Goal: Information Seeking & Learning: Learn about a topic

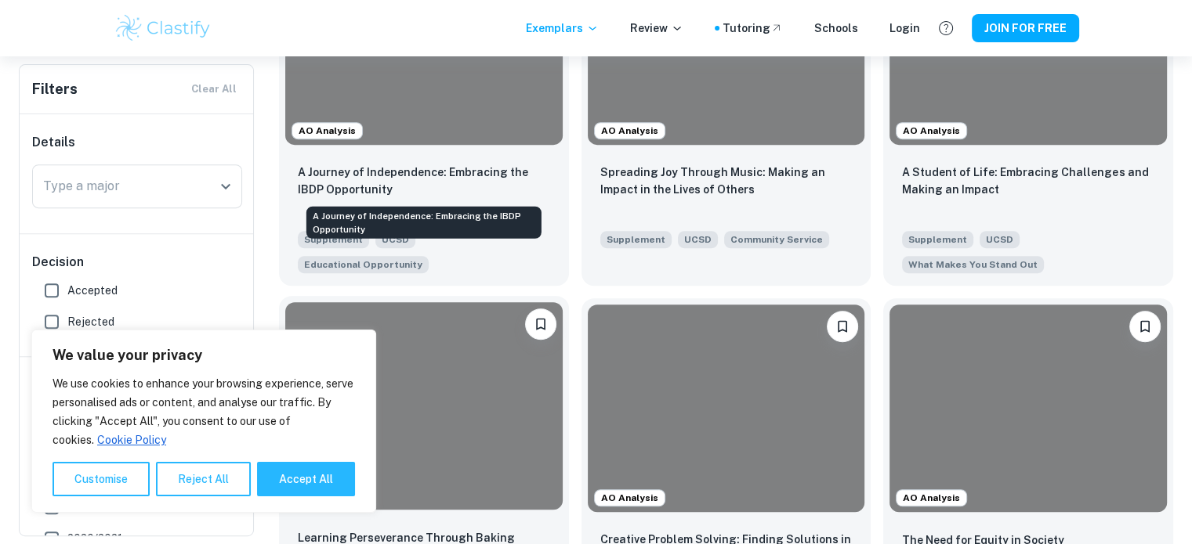
scroll to position [467, 0]
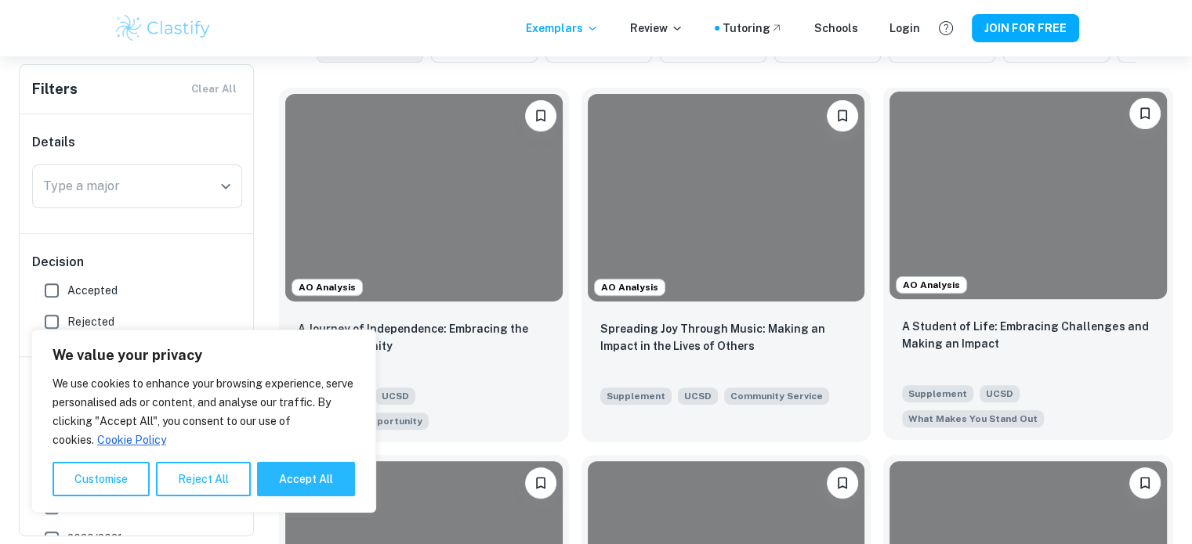
click at [974, 218] on div at bounding box center [1027, 196] width 277 height 208
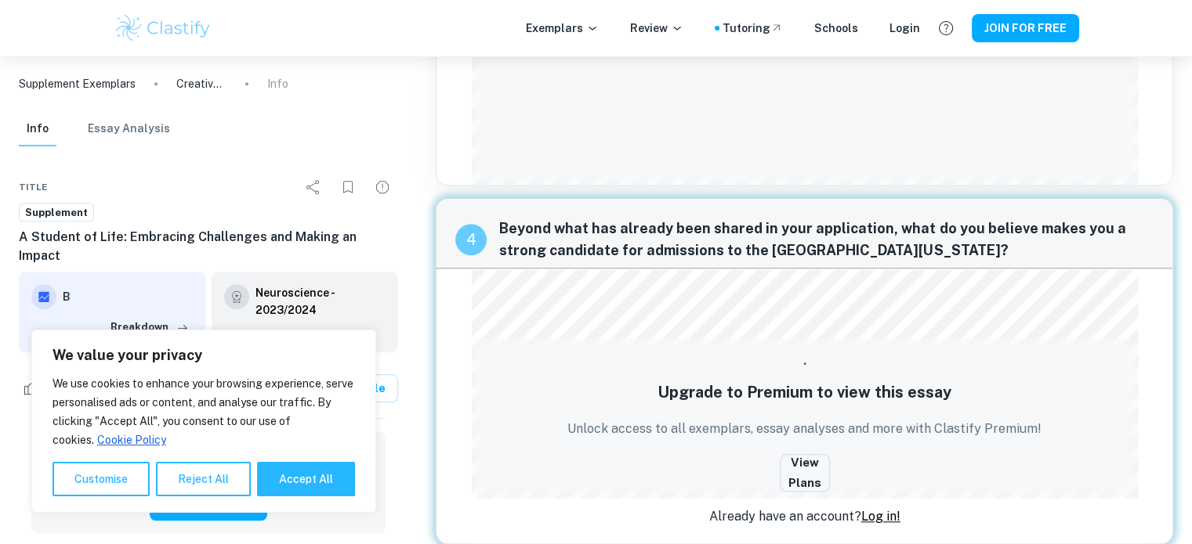
scroll to position [1508, 0]
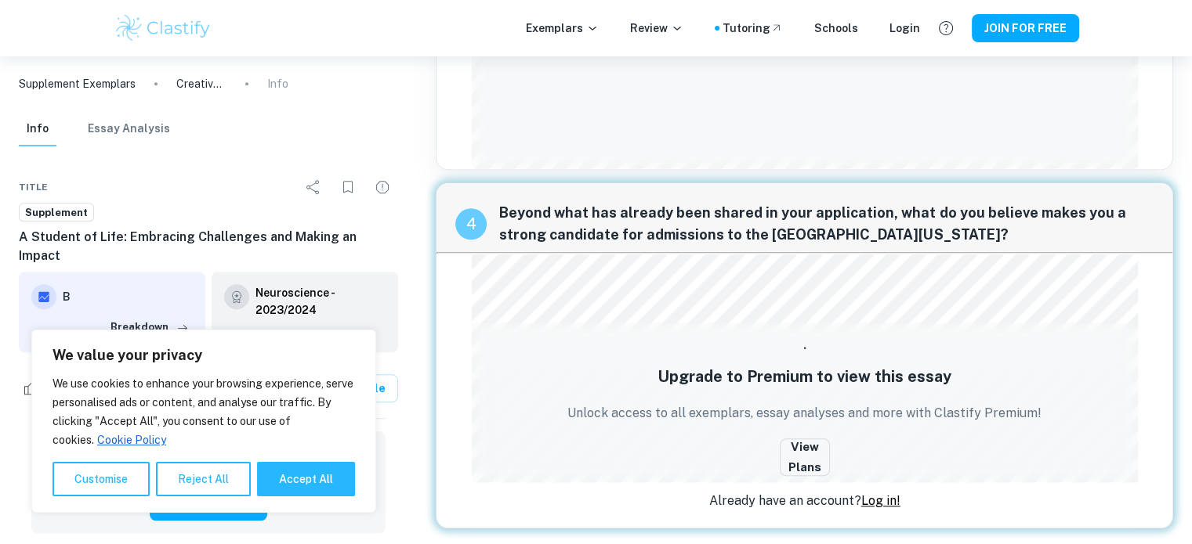
click at [884, 501] on link "Log in!" at bounding box center [880, 501] width 39 height 15
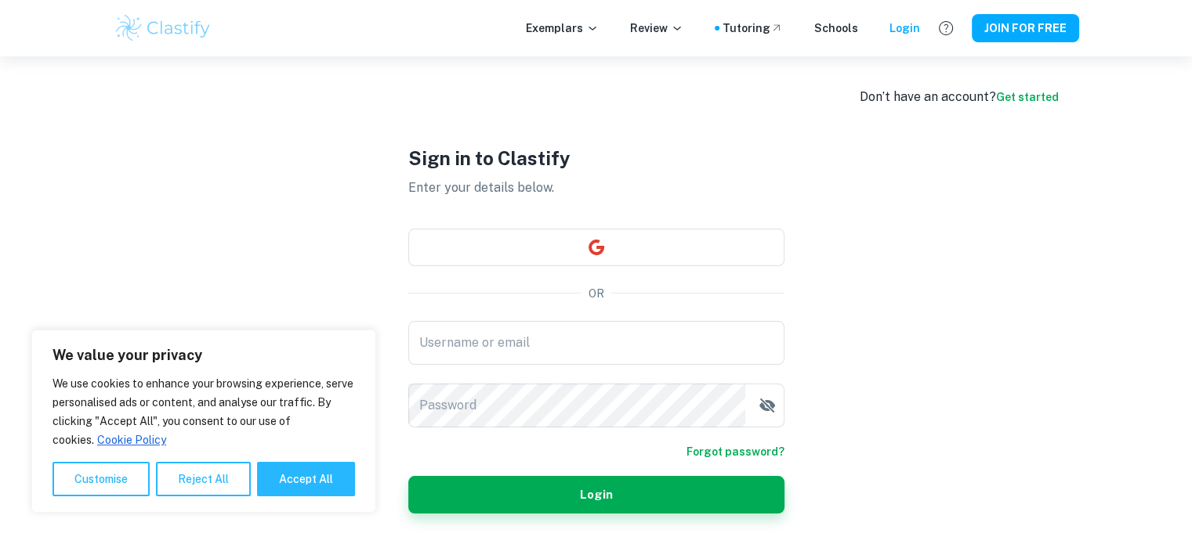
click at [532, 272] on div "Sign in to Clastify Enter your details below. OR Username or email Username or …" at bounding box center [596, 328] width 376 height 544
click at [535, 258] on button "button" at bounding box center [596, 248] width 376 height 38
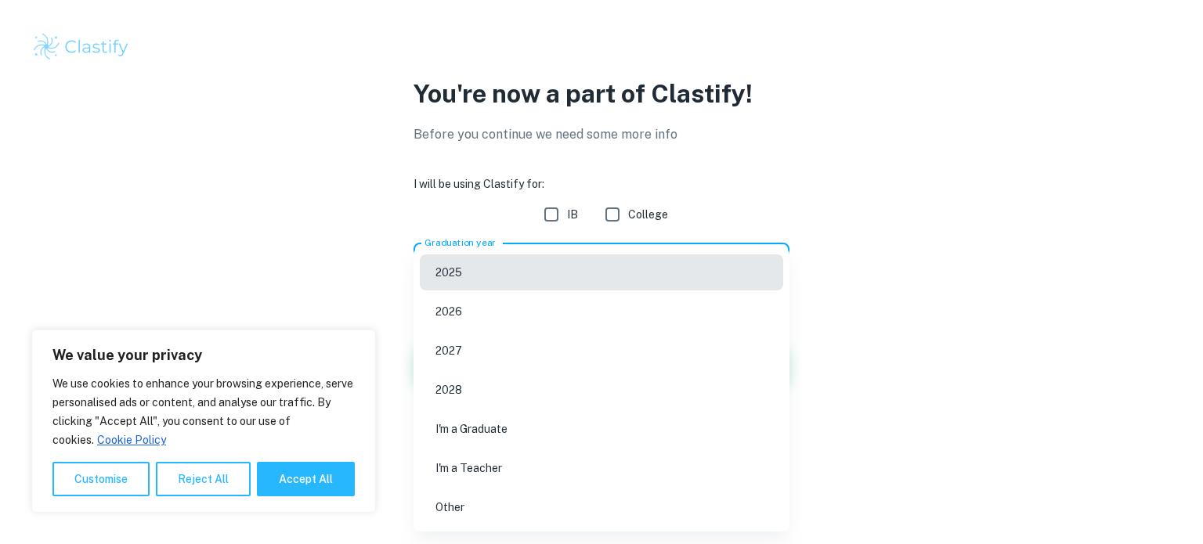
click at [755, 266] on body "We value your privacy We use cookies to enhance your browsing experience, serve…" at bounding box center [601, 272] width 1203 height 544
click at [589, 297] on li "2026" at bounding box center [602, 312] width 364 height 36
type input "2026"
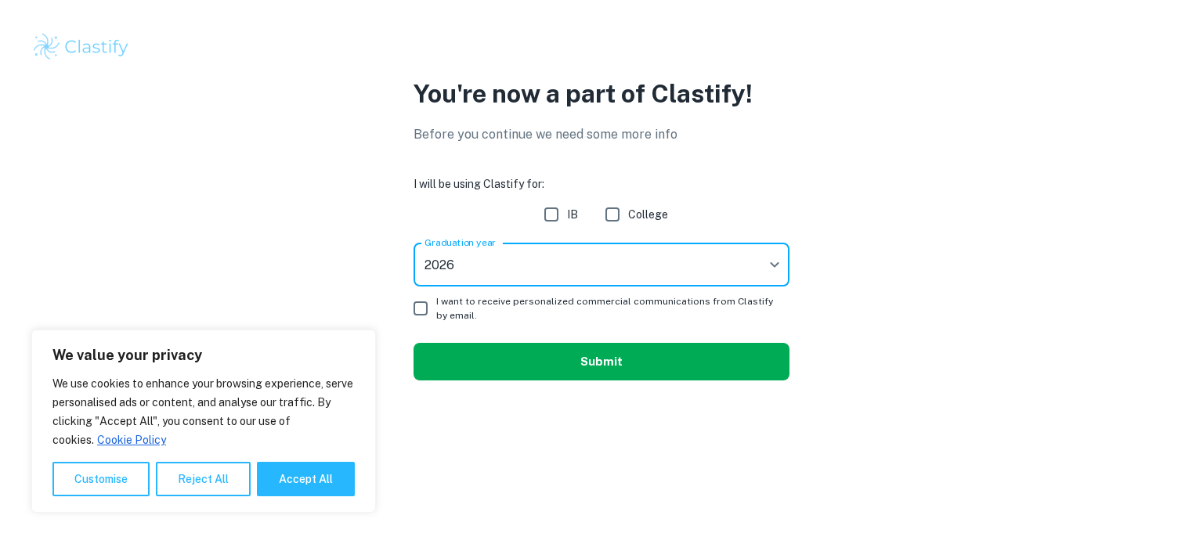
click at [602, 355] on button "Submit" at bounding box center [602, 362] width 376 height 38
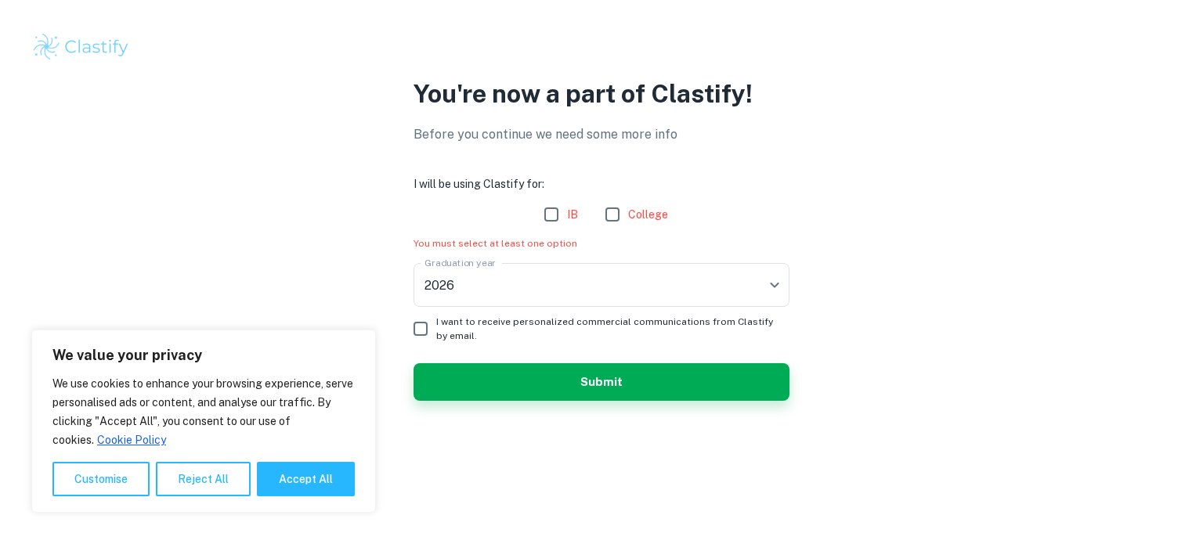
click at [616, 216] on input "College" at bounding box center [612, 214] width 31 height 31
checkbox input "true"
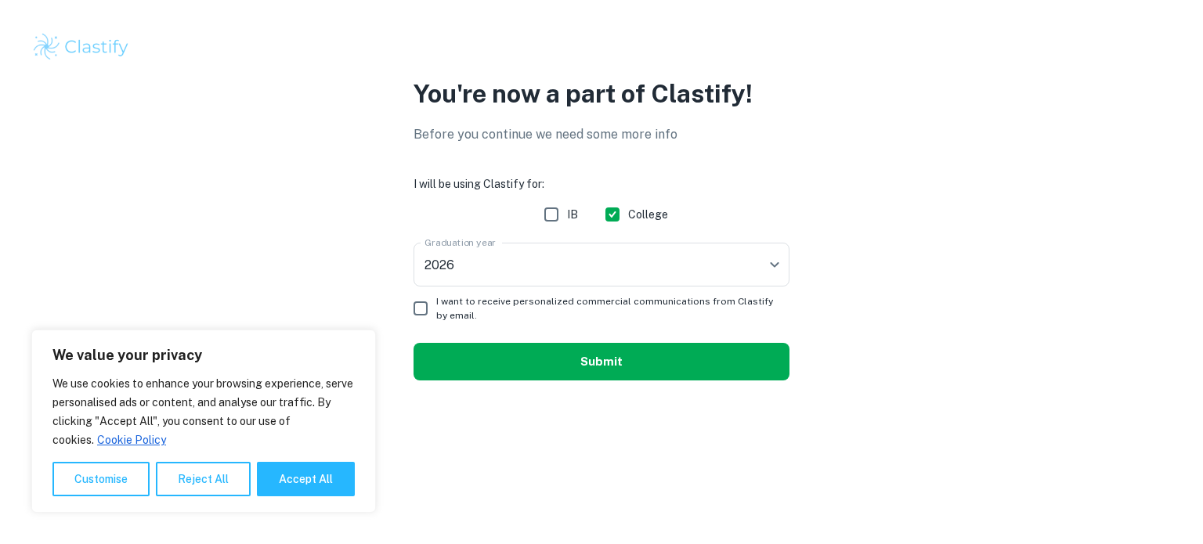
click at [547, 357] on button "Submit" at bounding box center [602, 362] width 376 height 38
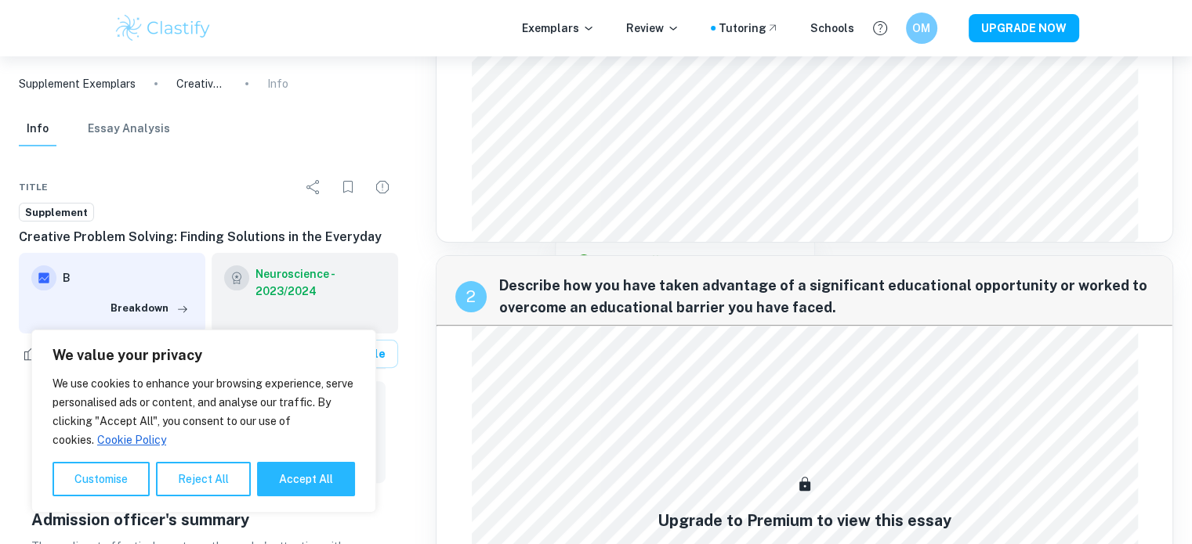
scroll to position [392, 0]
click at [73, 215] on span "Supplement" at bounding box center [57, 213] width 74 height 16
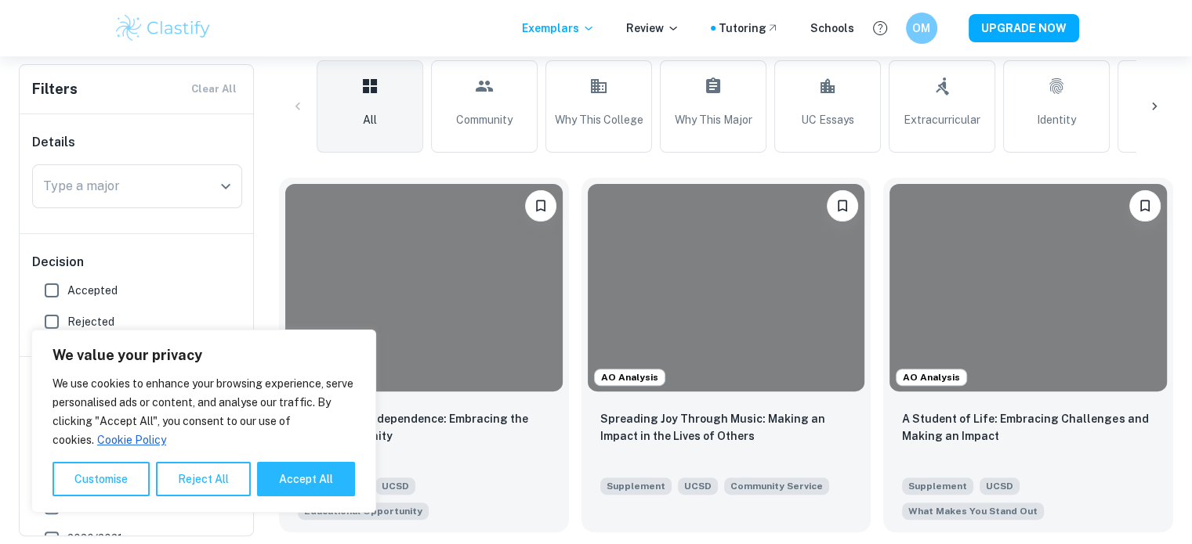
scroll to position [392, 0]
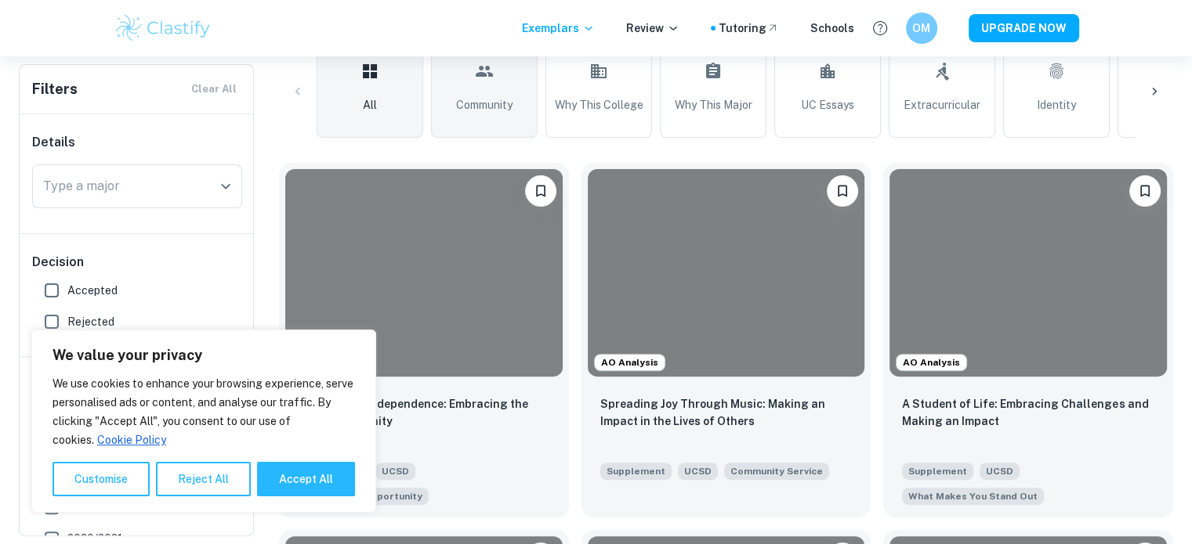
click at [476, 81] on icon at bounding box center [484, 71] width 19 height 38
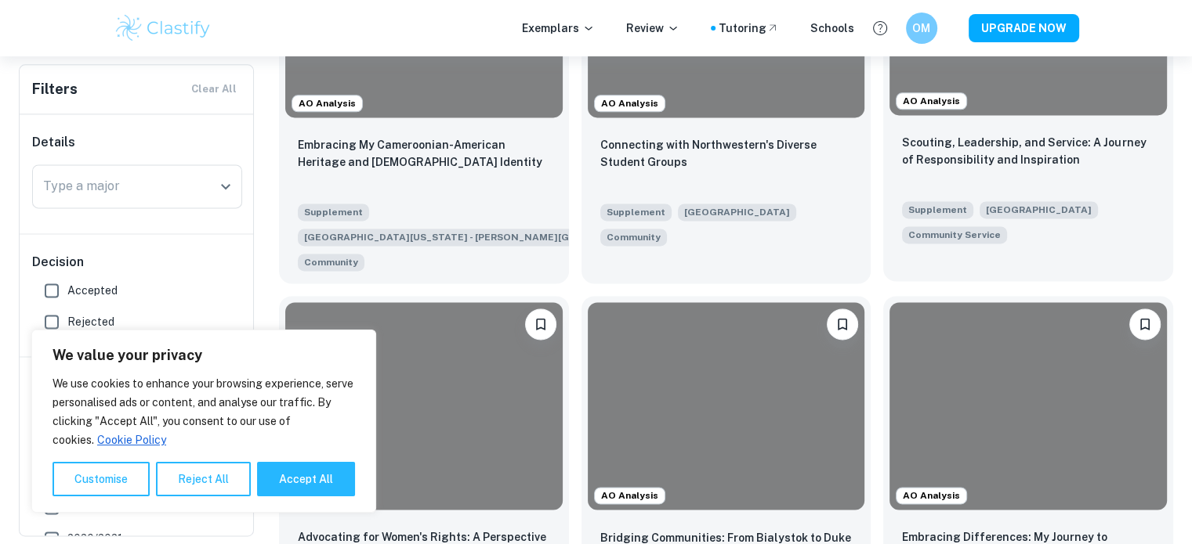
scroll to position [2037, 0]
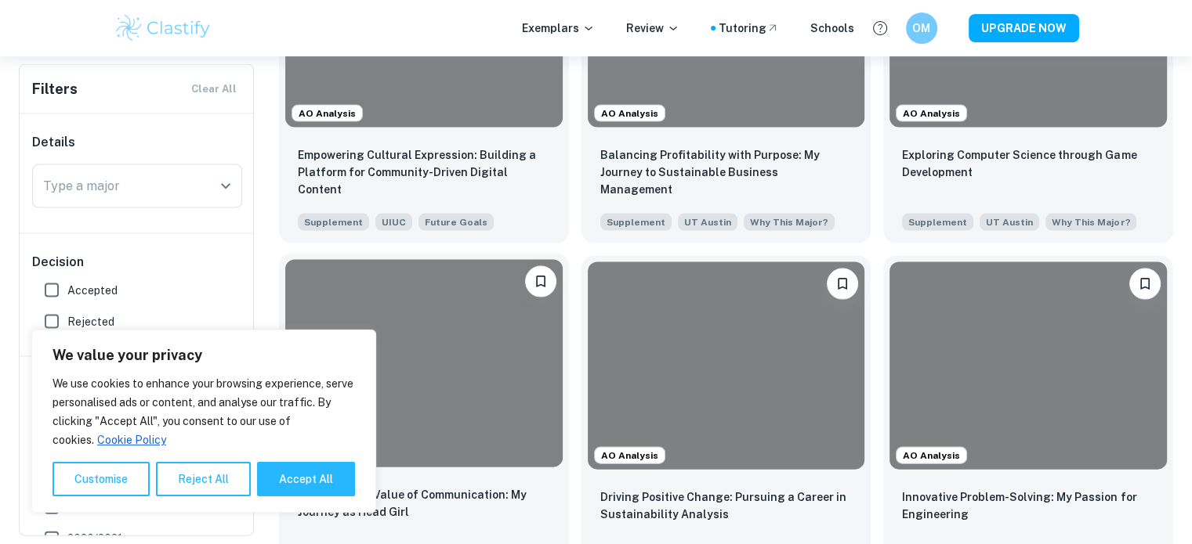
scroll to position [3369, 0]
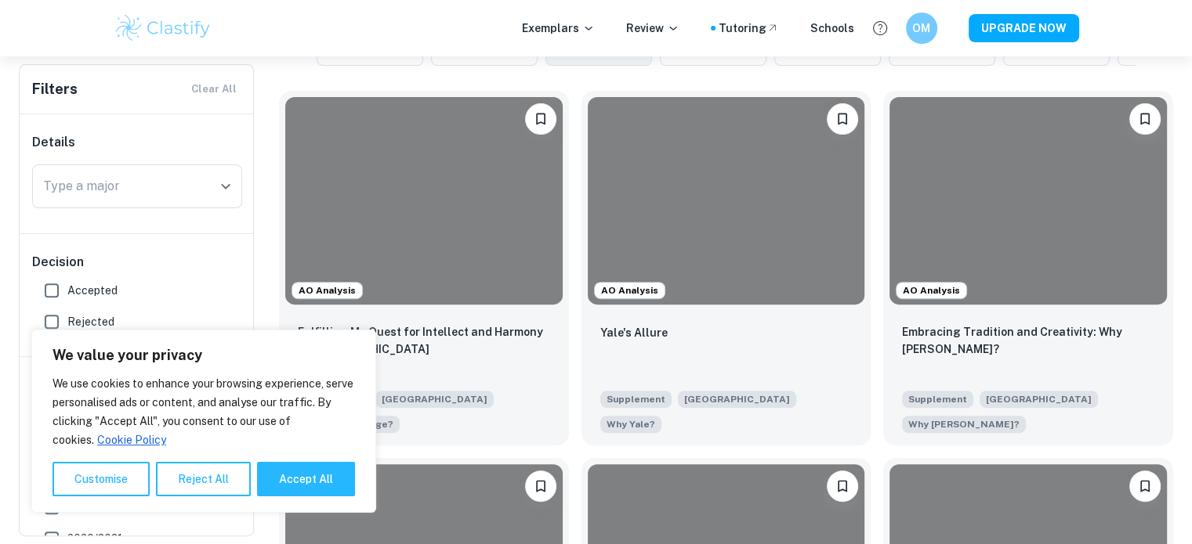
scroll to position [470, 0]
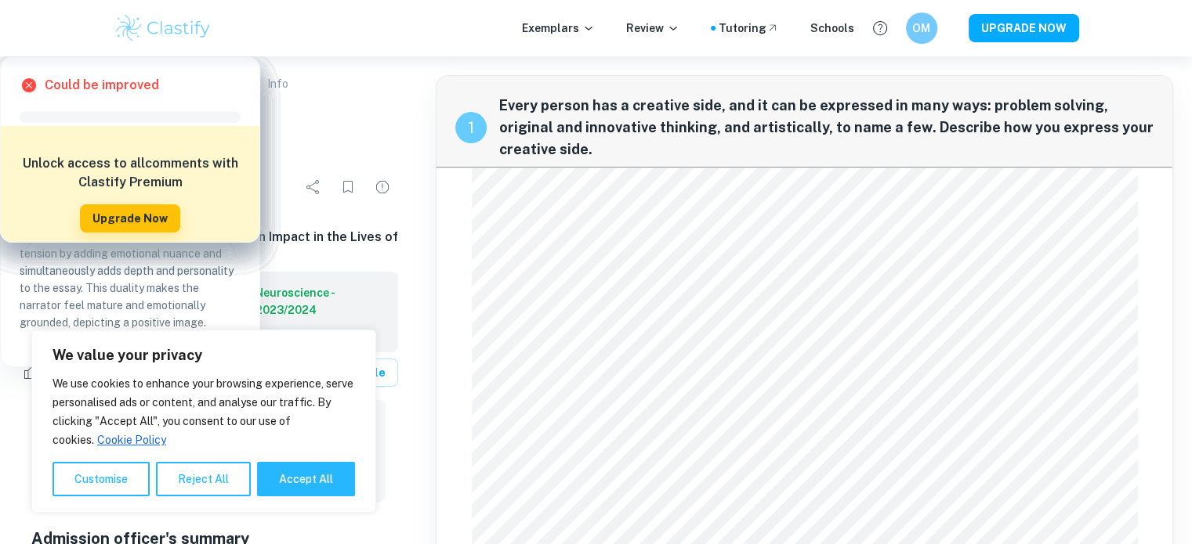
drag, startPoint x: 548, startPoint y: 145, endPoint x: 500, endPoint y: 102, distance: 64.3
click at [500, 102] on span "Every person has a creative side, and it can be expressed in many ways: problem…" at bounding box center [826, 128] width 654 height 66
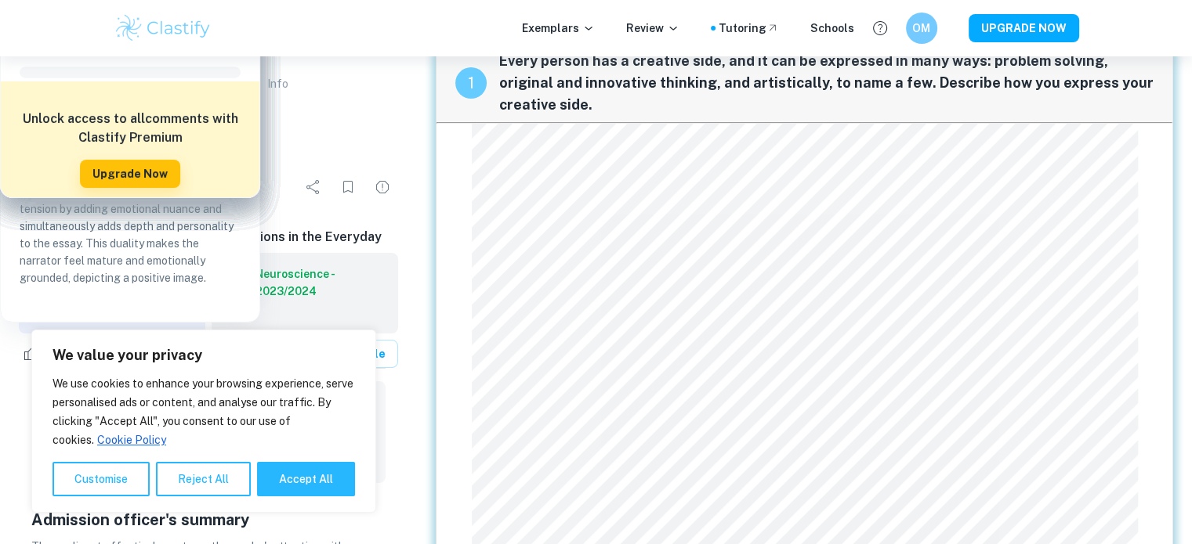
scroll to position [43, 0]
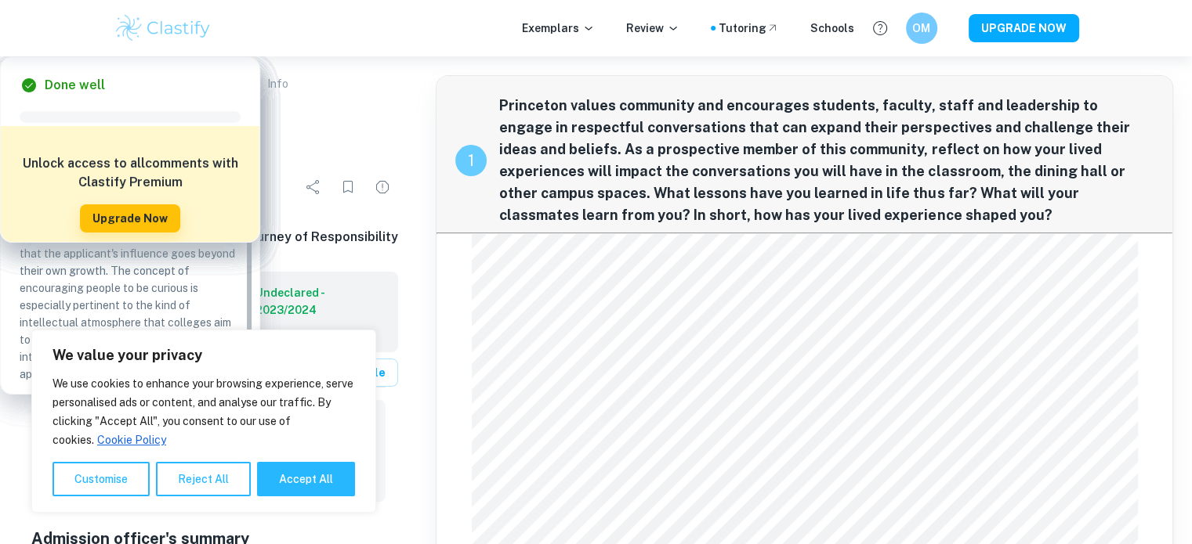
drag, startPoint x: 504, startPoint y: 106, endPoint x: 776, endPoint y: 215, distance: 293.9
click at [776, 215] on span "Princeton values community and encourages students, faculty, staff and leadersh…" at bounding box center [826, 161] width 654 height 132
